Goal: Browse casually

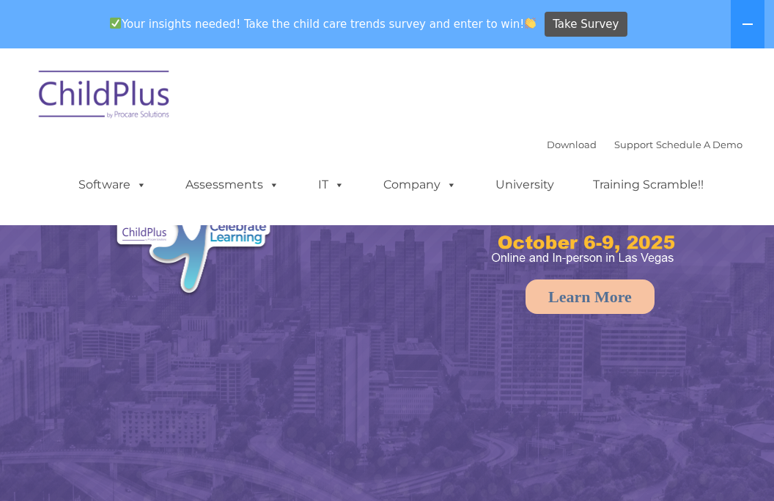
select select "MEDIUM"
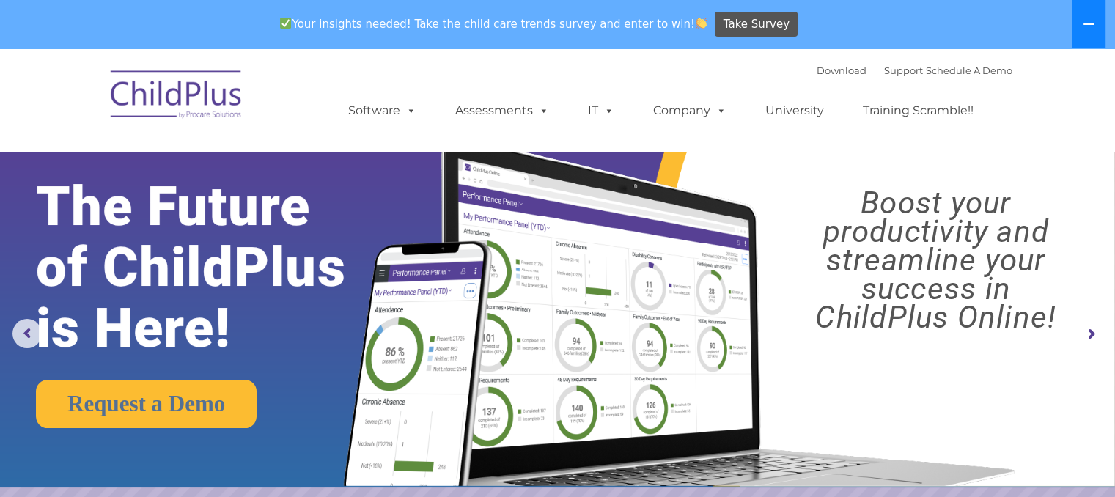
click at [773, 23] on icon at bounding box center [1089, 24] width 12 height 12
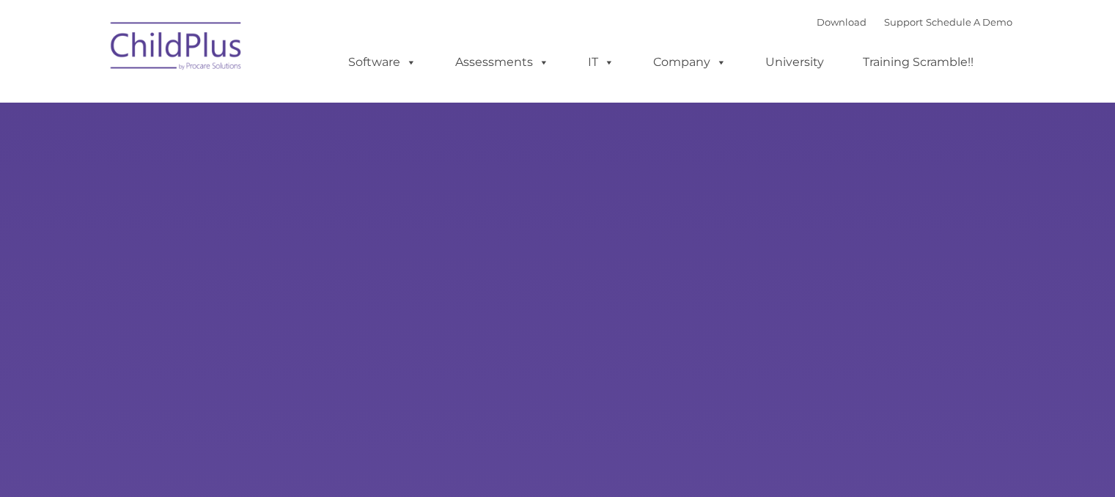
type input ""
select select "MEDIUM"
drag, startPoint x: 0, startPoint y: 0, endPoint x: 240, endPoint y: 156, distance: 286.7
click at [240, 156] on div "Learn More Request a Demo The Future of ChildPlus is Here! Boost your productiv…" at bounding box center [557, 286] width 1115 height 572
type input ""
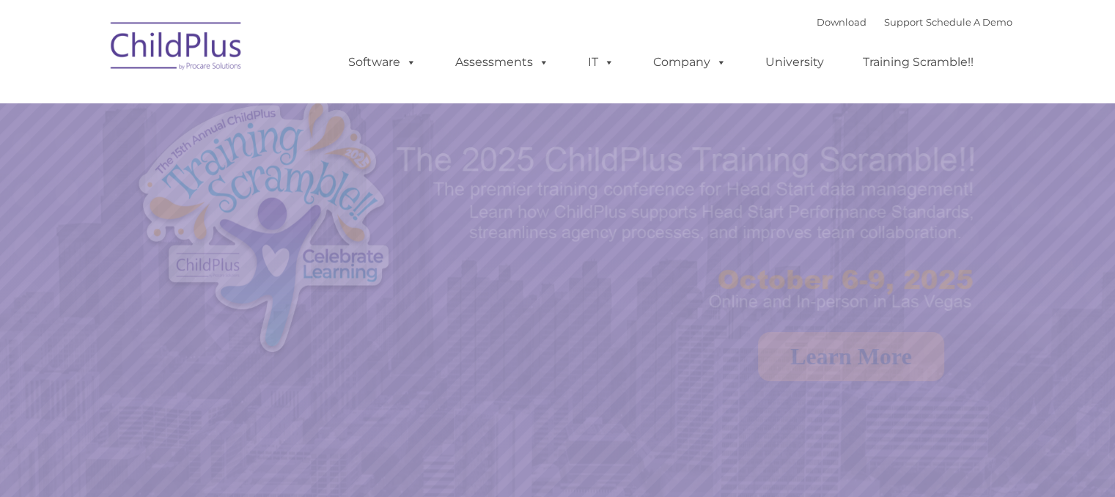
select select "MEDIUM"
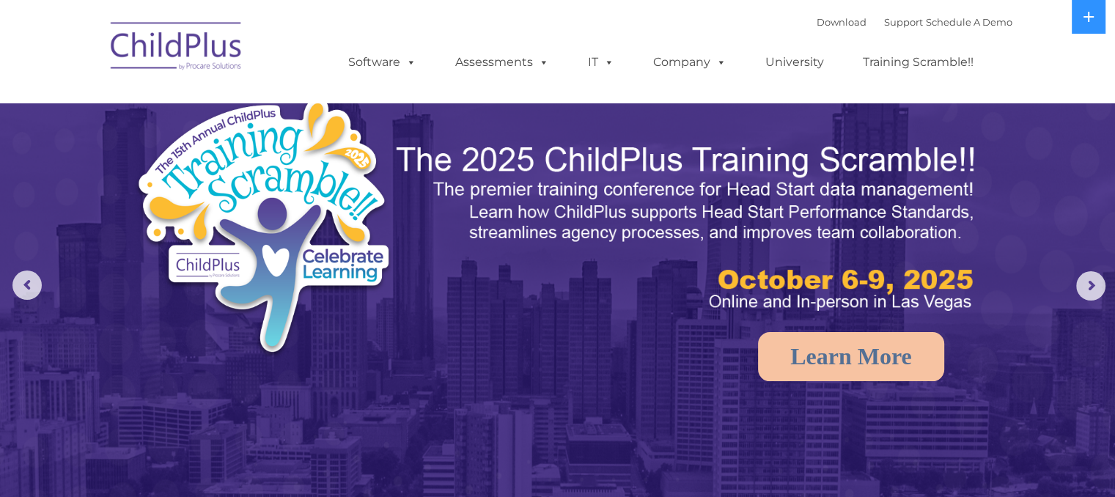
click at [193, 42] on img at bounding box center [176, 48] width 147 height 73
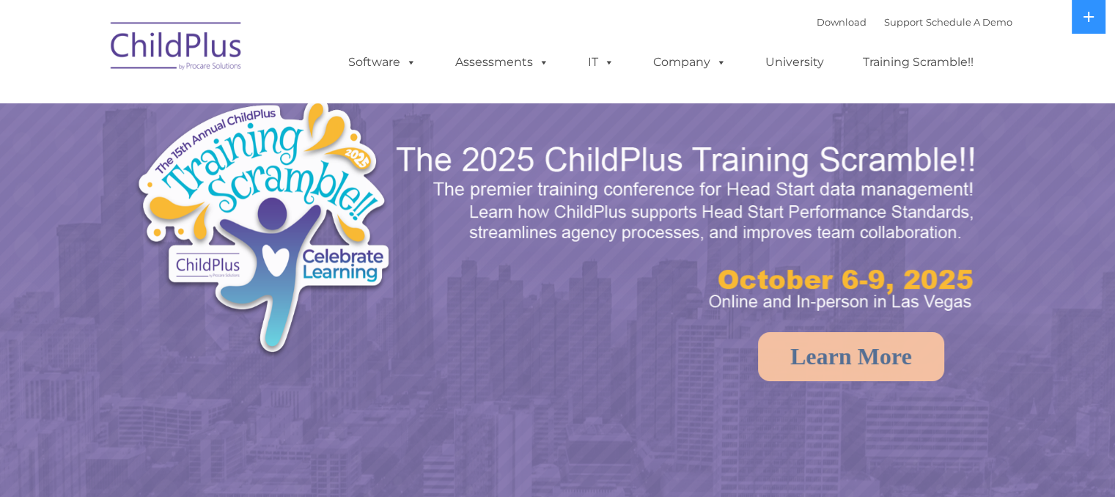
select select "MEDIUM"
